Goal: Find specific page/section: Find specific page/section

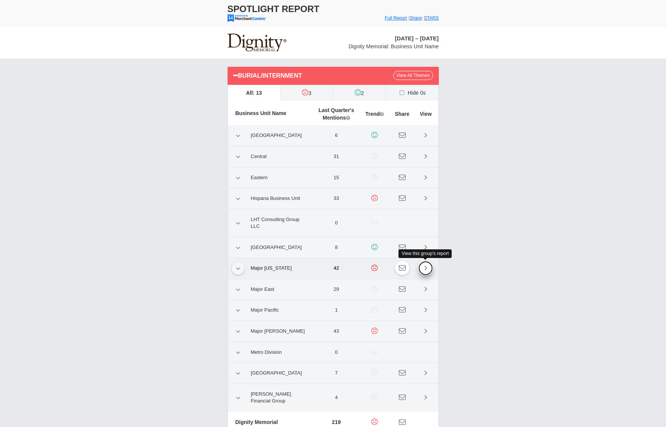
click at [423, 266] on link at bounding box center [425, 268] width 14 height 14
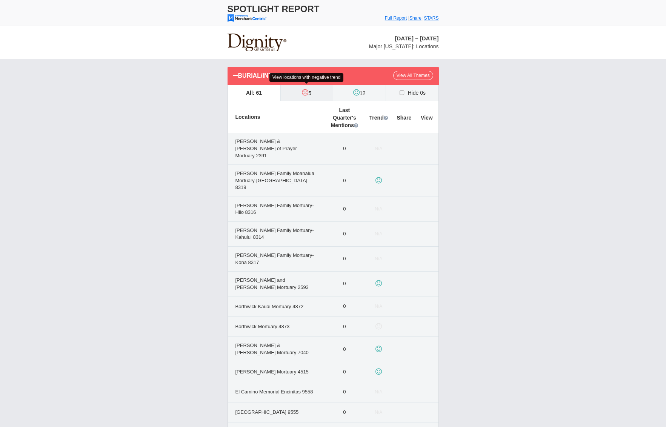
click at [304, 97] on label "5" at bounding box center [307, 93] width 52 height 16
click at [0, 0] on input "5" at bounding box center [0, 0] width 0 height 0
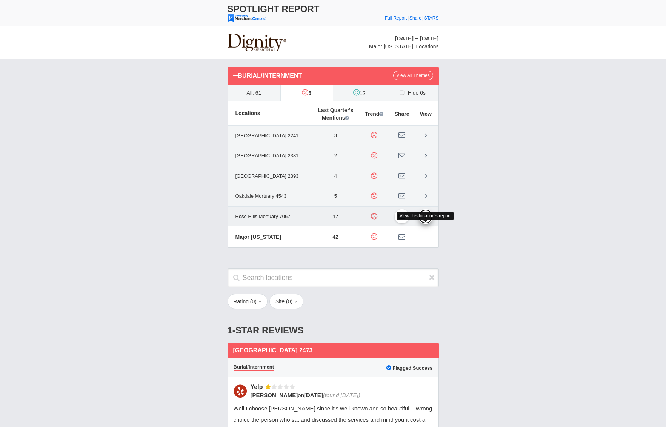
click at [424, 224] on link at bounding box center [425, 216] width 14 height 14
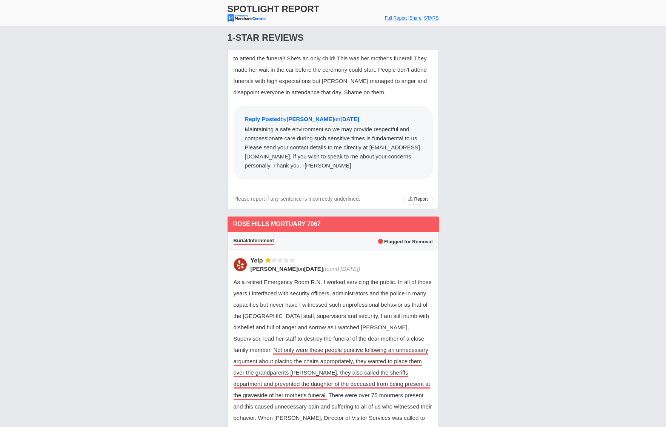
scroll to position [2625, 0]
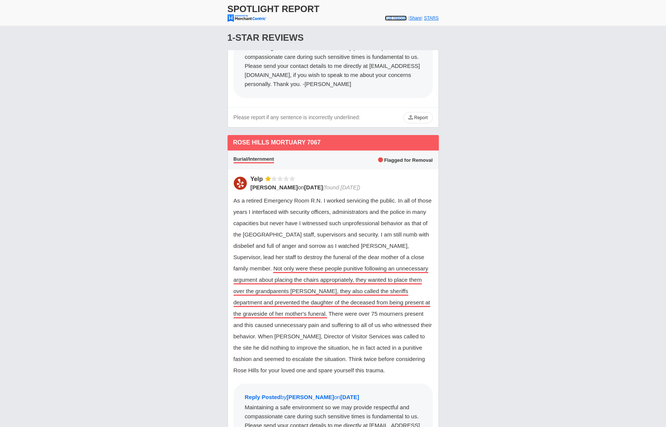
click at [391, 20] on font "Full Report" at bounding box center [396, 17] width 22 height 5
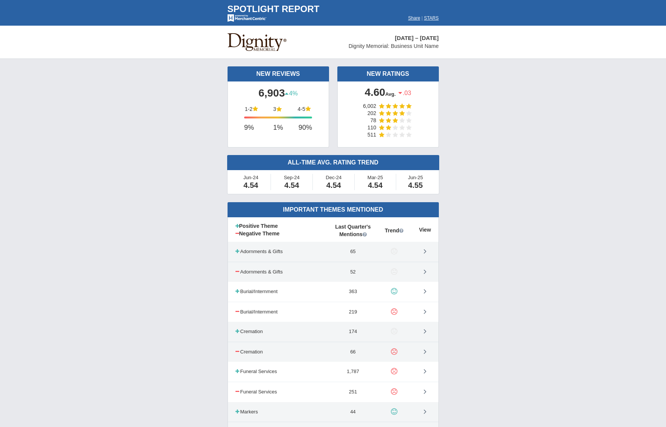
click at [464, 136] on td "New Reviews 6,903 4%" at bounding box center [333, 130] width 666 height 143
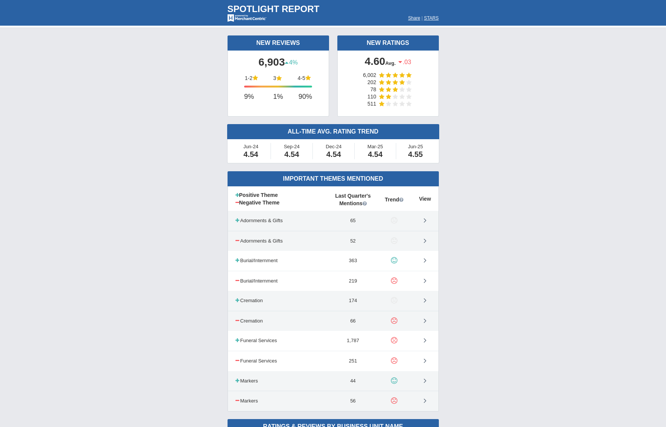
scroll to position [36, 0]
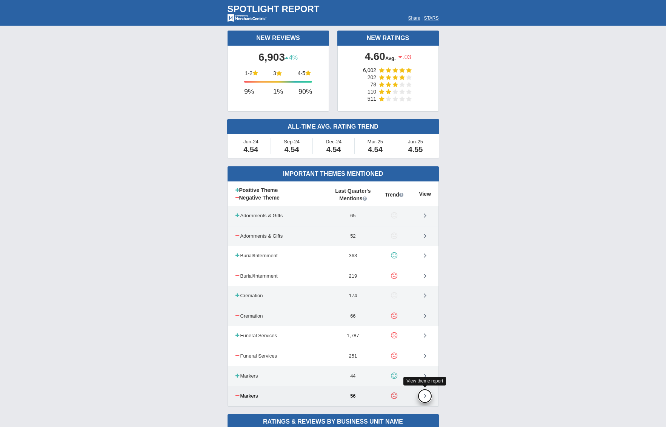
click at [427, 396] on link at bounding box center [425, 396] width 14 height 14
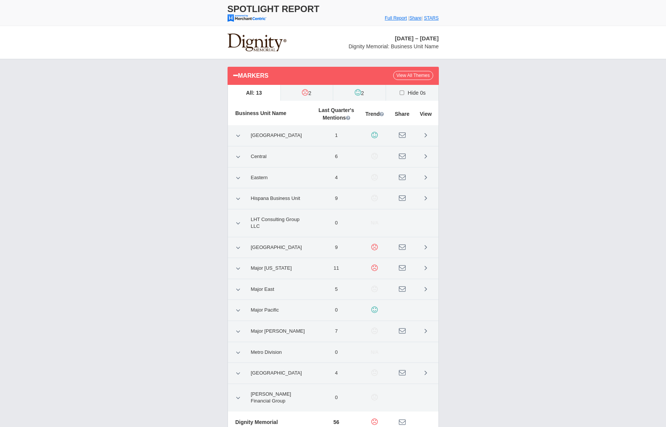
click at [492, 209] on div "Markers View All Themes All: 13 2 2" at bounding box center [333, 253] width 666 height 389
click at [426, 266] on icon at bounding box center [425, 268] width 3 height 8
